Goal: Navigation & Orientation: Find specific page/section

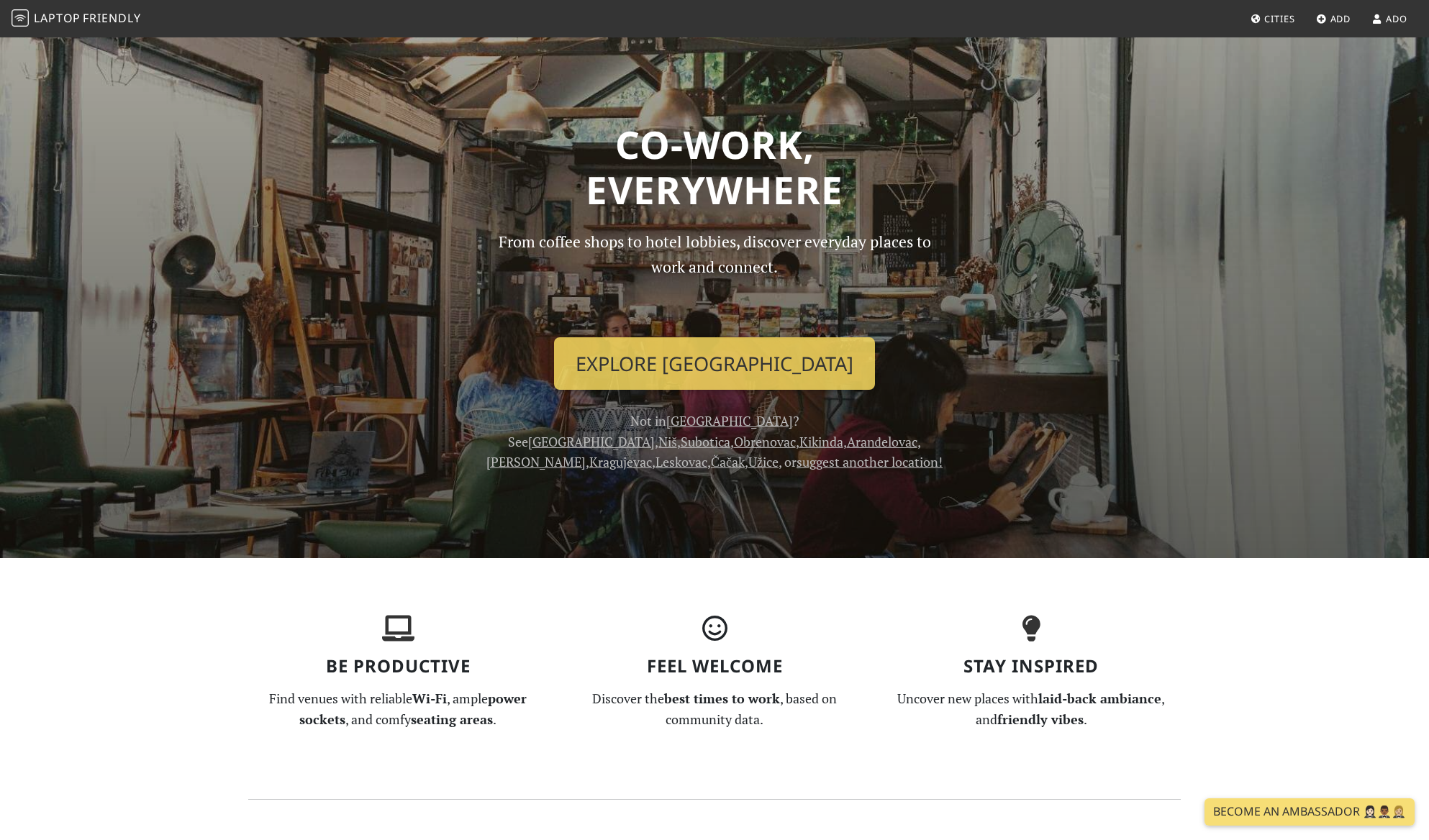
click at [1385, 25] on span "Ado" at bounding box center [1396, 19] width 22 height 13
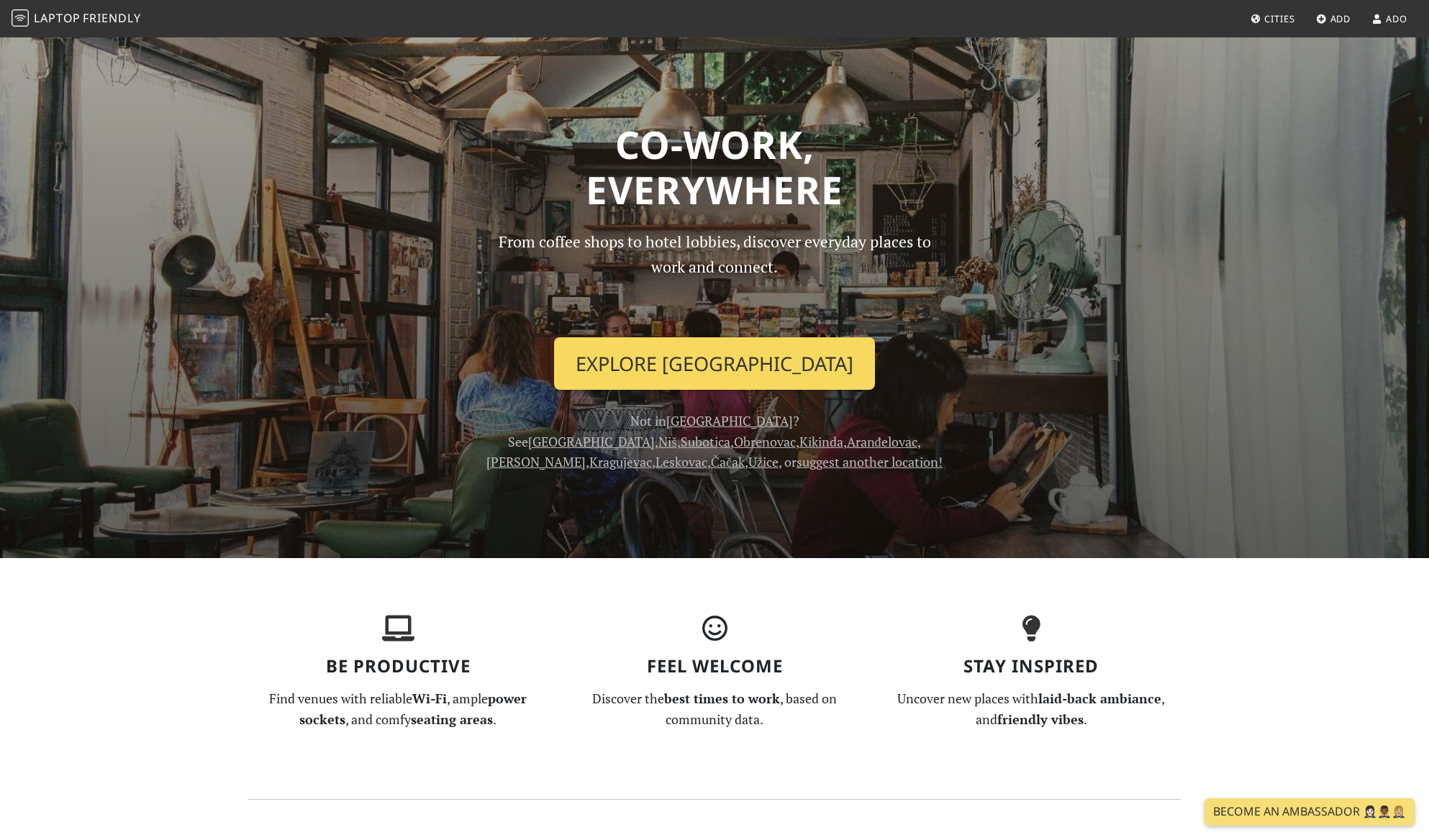
click at [701, 391] on link "Explore [GEOGRAPHIC_DATA]" at bounding box center [714, 364] width 321 height 53
click at [723, 391] on link "Explore Belgrade" at bounding box center [714, 364] width 321 height 53
click at [710, 391] on link "Explore Belgrade" at bounding box center [714, 364] width 321 height 53
click at [704, 391] on link "Explore Belgrade" at bounding box center [714, 364] width 321 height 53
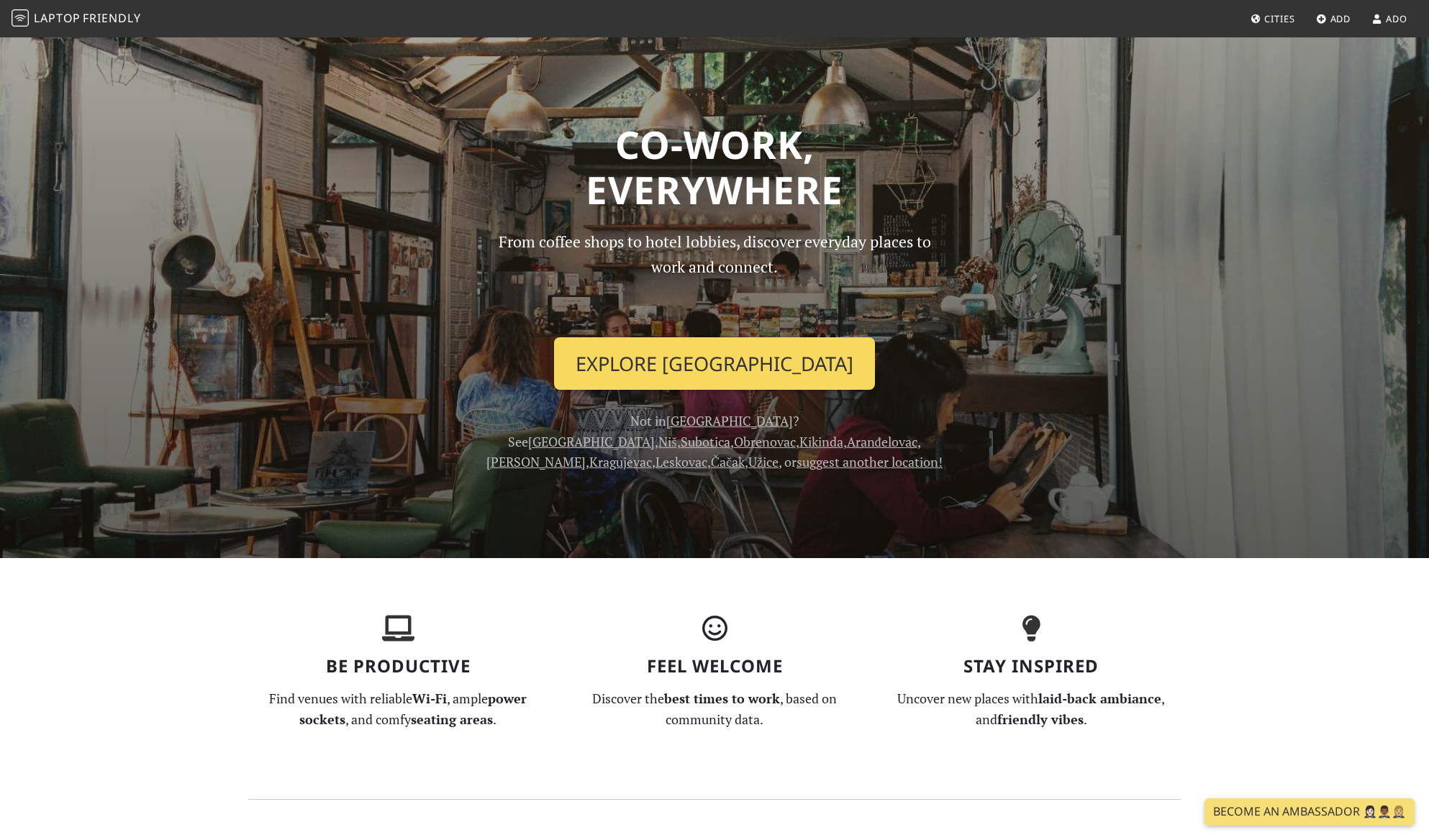
click at [671, 391] on link "Explore Belgrade" at bounding box center [714, 364] width 321 height 53
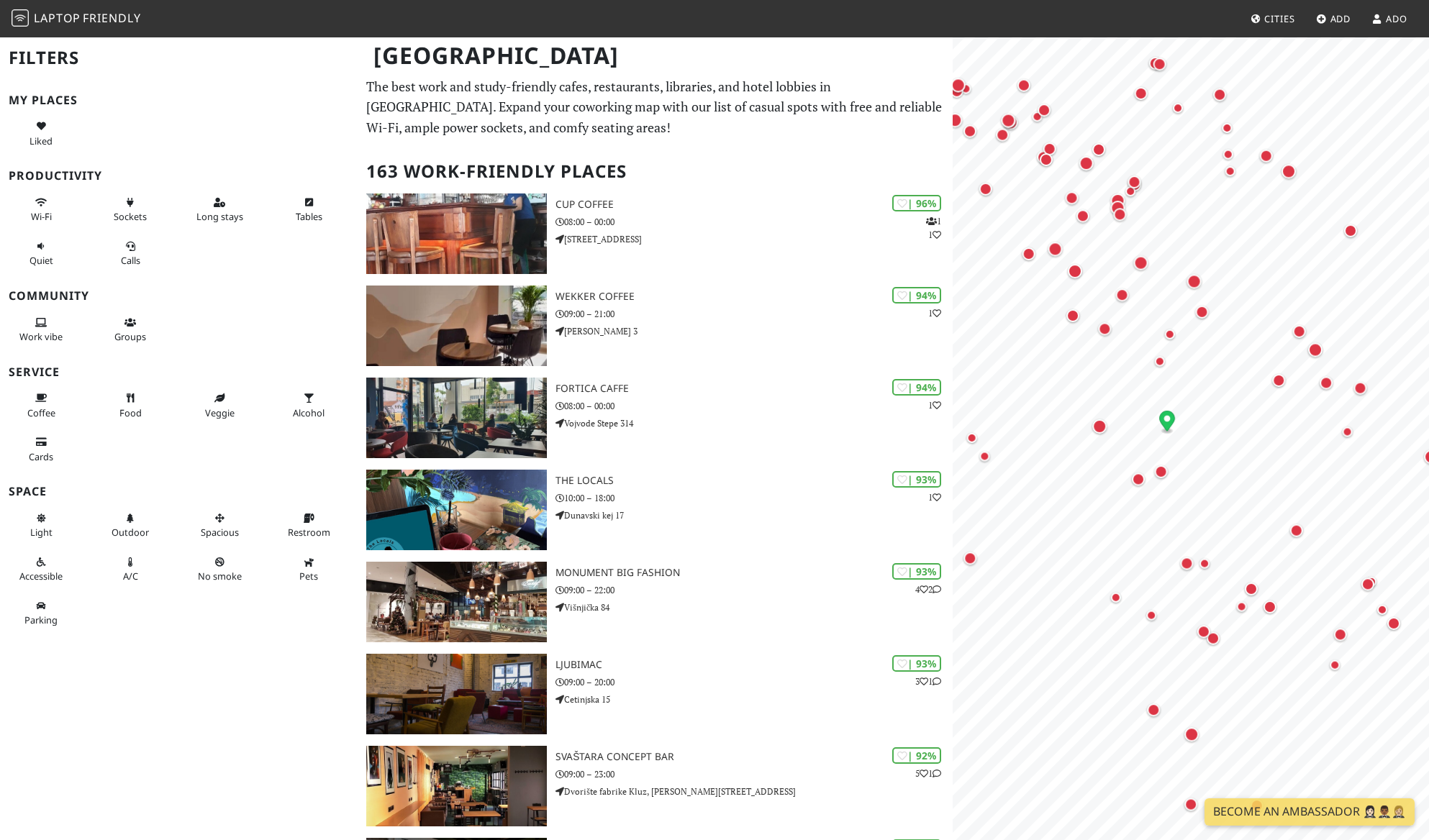
drag, startPoint x: 1132, startPoint y: 373, endPoint x: 1174, endPoint y: 425, distance: 66.8
click at [1174, 425] on icon "Map marker" at bounding box center [1167, 421] width 16 height 20
click at [1159, 362] on div "Map marker" at bounding box center [1160, 361] width 17 height 17
click at [1160, 365] on div "Map marker" at bounding box center [1160, 361] width 10 height 10
click at [1158, 367] on div "Map marker" at bounding box center [1160, 361] width 10 height 10
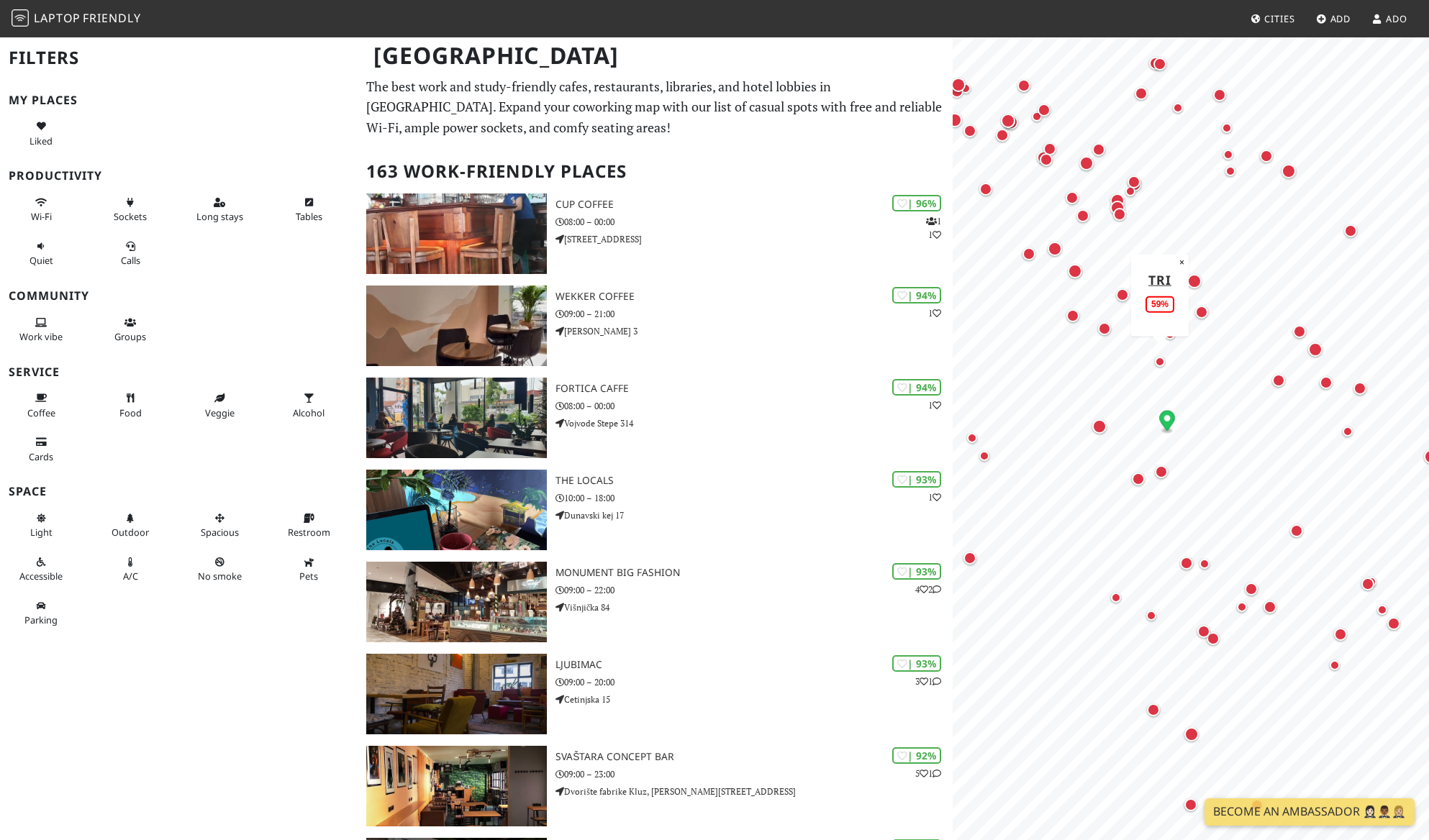
click at [1163, 367] on div "Map marker" at bounding box center [1160, 361] width 10 height 10
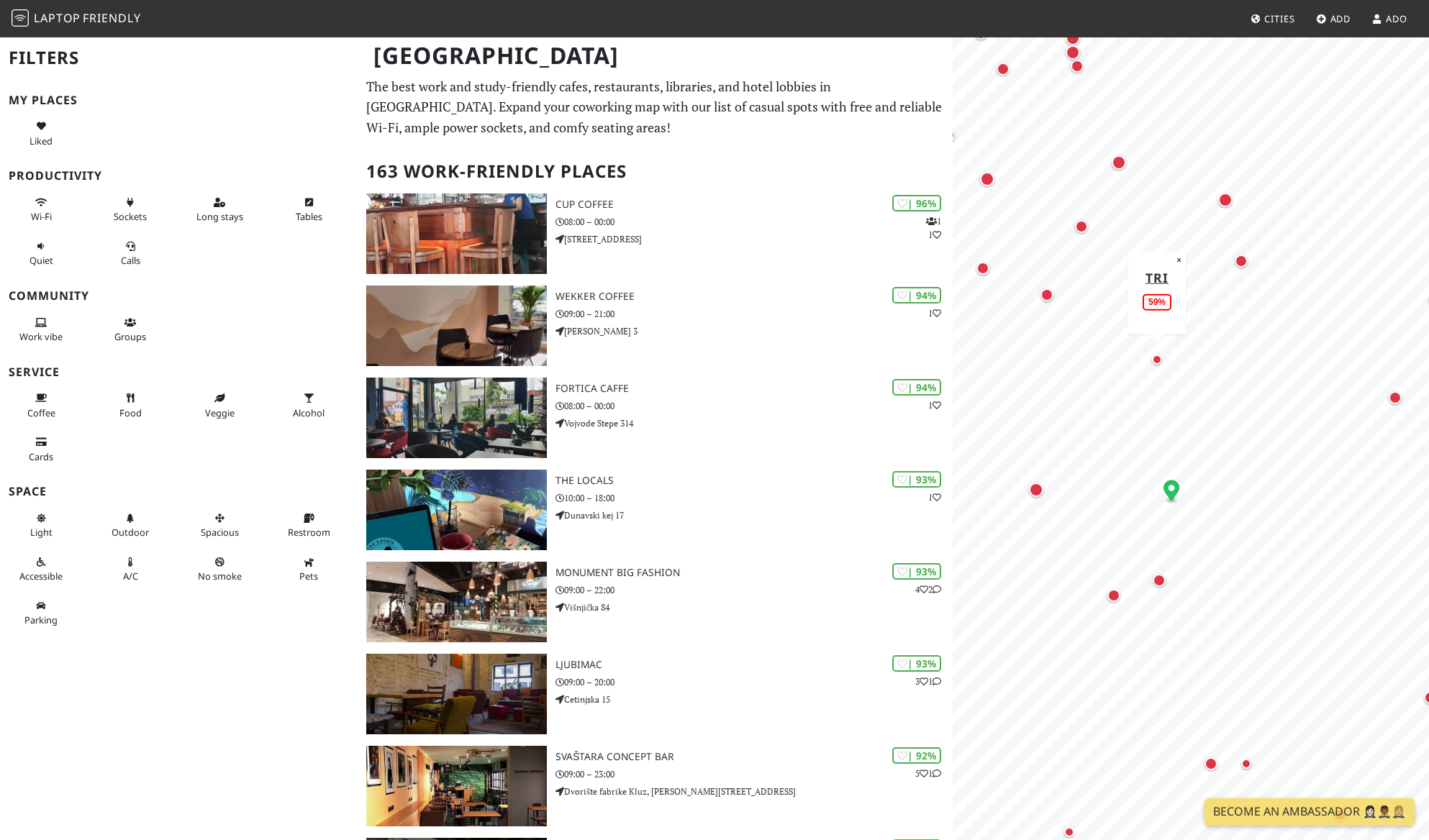
click at [1156, 364] on div "Map marker" at bounding box center [1157, 359] width 10 height 10
click at [1158, 364] on div "Map marker" at bounding box center [1157, 359] width 10 height 10
click at [1155, 364] on div "Map marker" at bounding box center [1157, 359] width 10 height 10
click at [1161, 364] on div "Map marker" at bounding box center [1158, 359] width 10 height 10
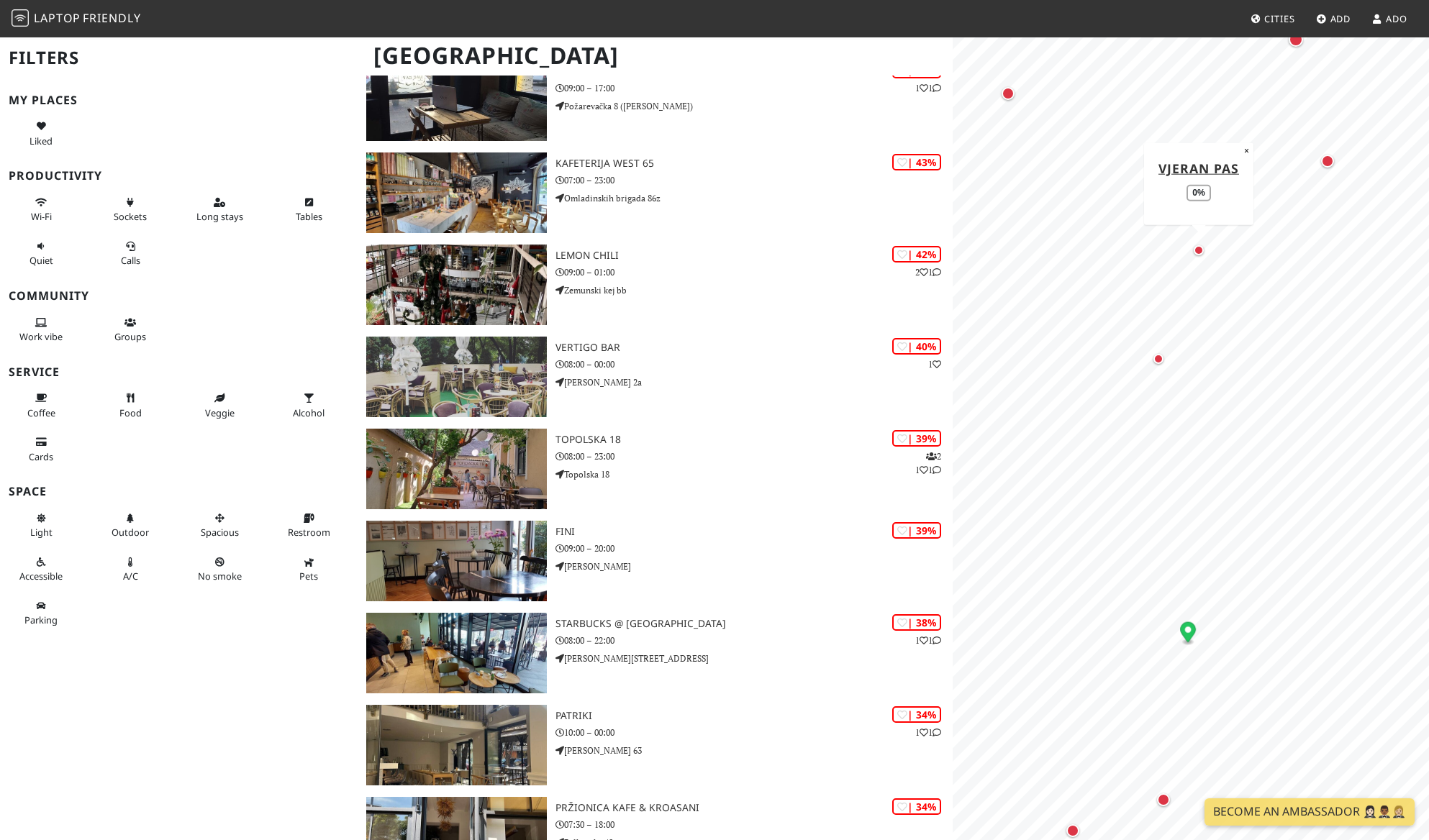
click at [1198, 255] on div "Map marker" at bounding box center [1198, 250] width 10 height 10
click at [1331, 167] on div "Map marker" at bounding box center [1327, 161] width 13 height 13
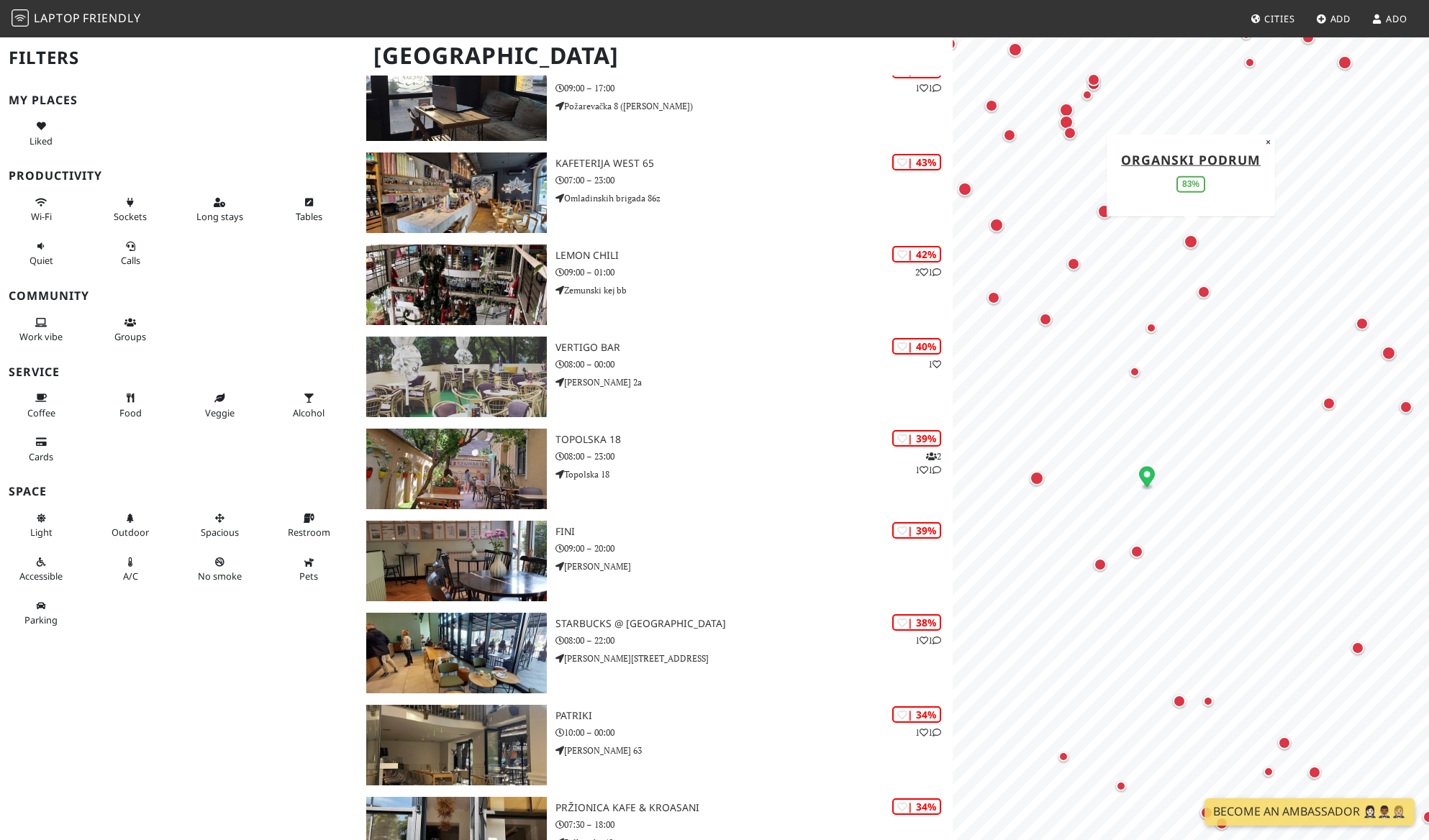
click at [1193, 249] on div "Map marker" at bounding box center [1190, 241] width 15 height 15
click at [1074, 268] on div "Map marker" at bounding box center [1073, 264] width 13 height 13
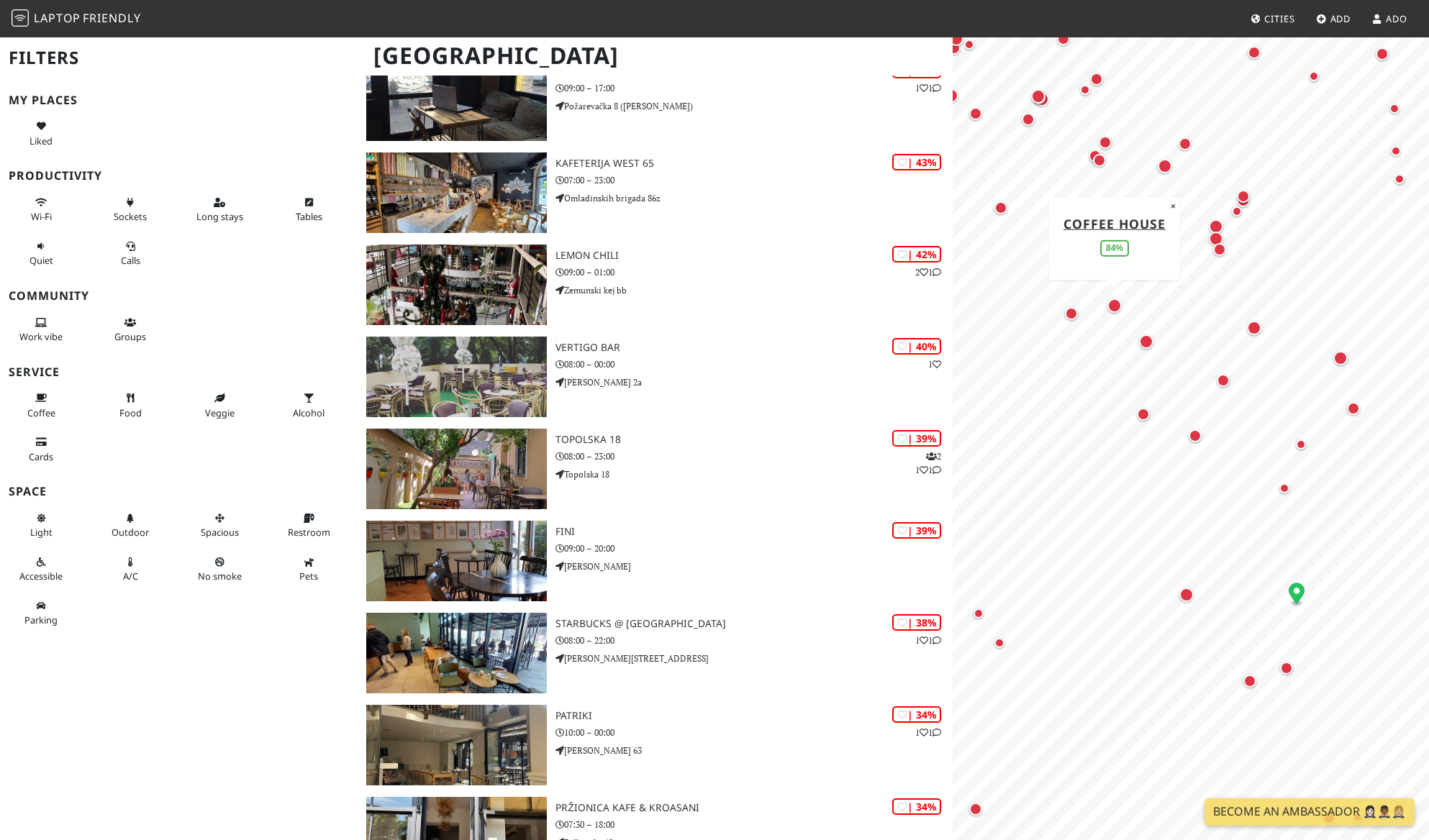
click at [1115, 313] on div "Map marker" at bounding box center [1115, 305] width 15 height 15
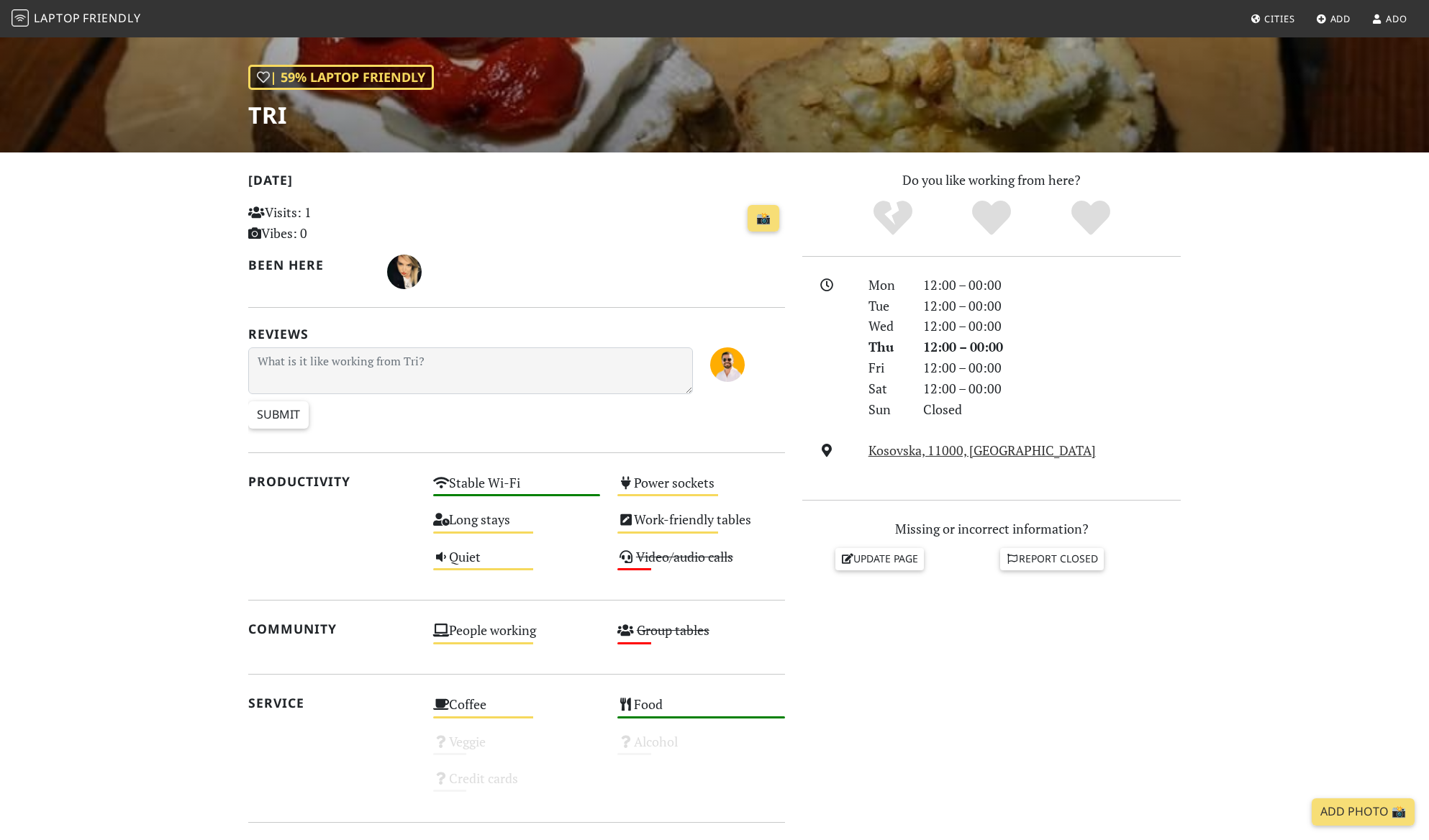
scroll to position [599, 0]
